Goal: Find specific page/section: Find specific page/section

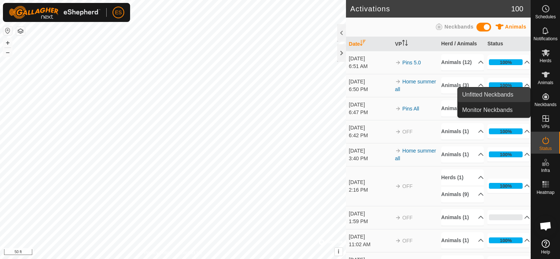
click at [510, 98] on link "Unfitted Neckbands" at bounding box center [493, 95] width 73 height 15
